Goal: Information Seeking & Learning: Learn about a topic

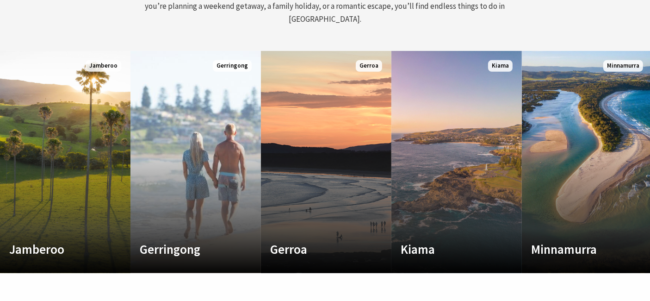
scroll to position [514, 0]
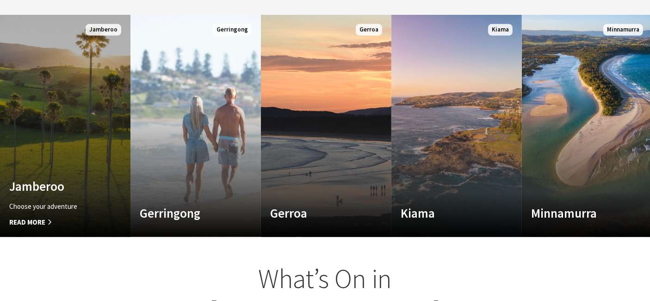
drag, startPoint x: 88, startPoint y: 170, endPoint x: 99, endPoint y: 170, distance: 11.1
click at [89, 179] on h4 "Jamberoo" at bounding box center [55, 186] width 93 height 15
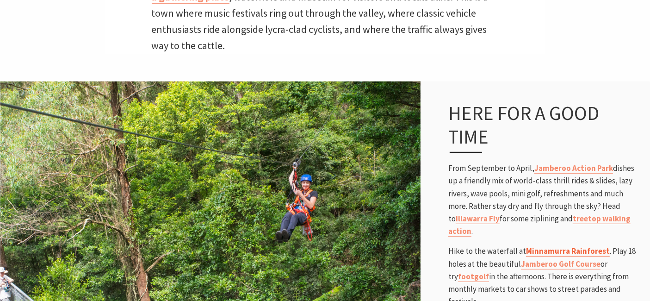
scroll to position [565, 0]
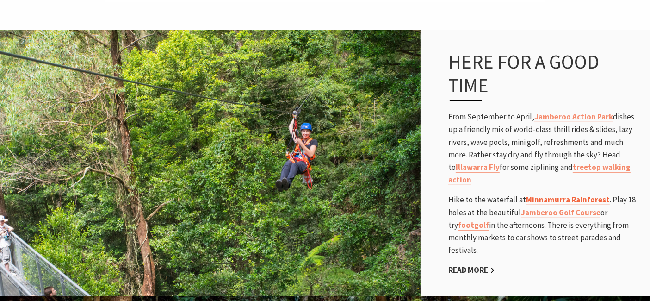
click at [549, 196] on link "Minnamurra Rainforest" at bounding box center [568, 199] width 84 height 11
drag, startPoint x: 604, startPoint y: 200, endPoint x: 525, endPoint y: 202, distance: 79.1
click at [525, 202] on p "Hike to the waterfall at [GEOGRAPHIC_DATA] . Play 18 holes at the beautiful [GE…" at bounding box center [544, 224] width 192 height 63
copy link "Minnamurra Rainforest"
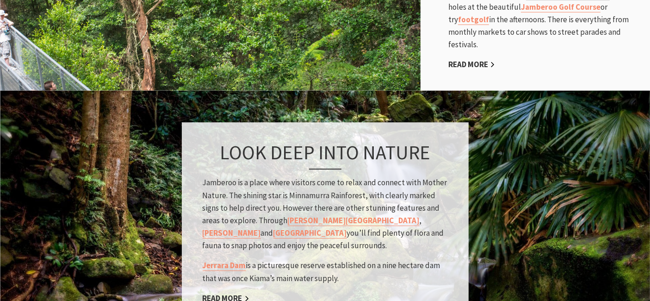
scroll to position [719, 0]
